Goal: Information Seeking & Learning: Learn about a topic

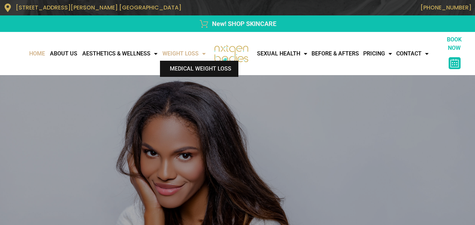
click at [201, 64] on link "Medical Weight Loss" at bounding box center [199, 69] width 78 height 16
